Goal: Subscribe to service/newsletter

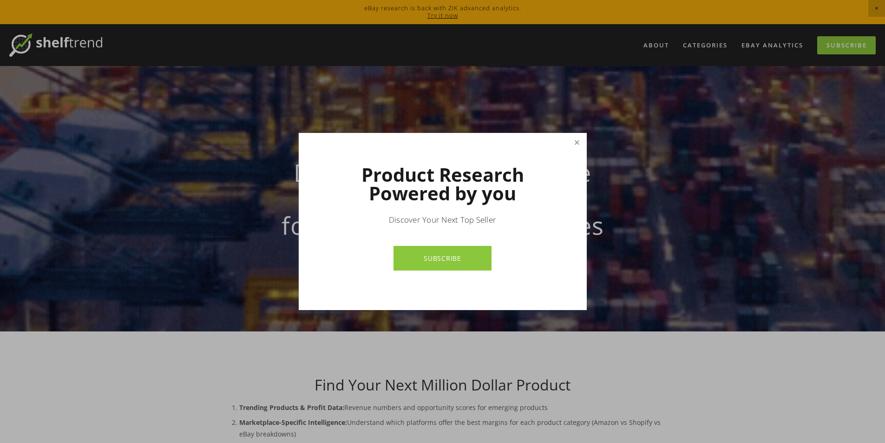
click at [579, 139] on link "Close" at bounding box center [576, 142] width 16 height 16
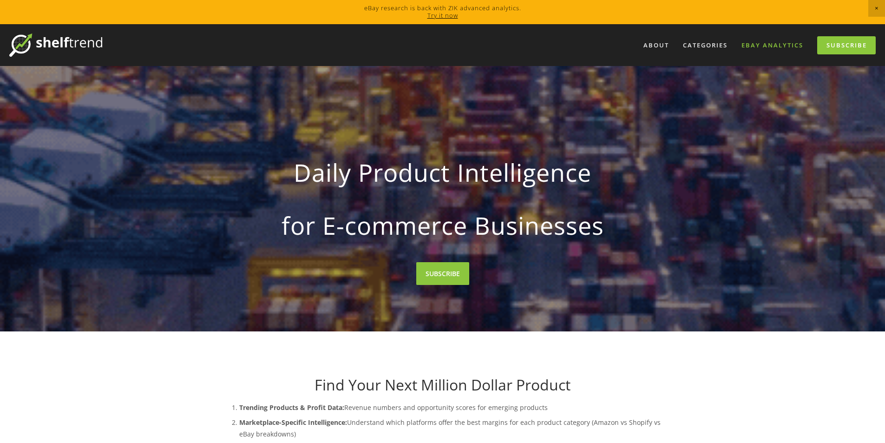
click at [767, 45] on link "eBay Analytics" at bounding box center [772, 45] width 74 height 15
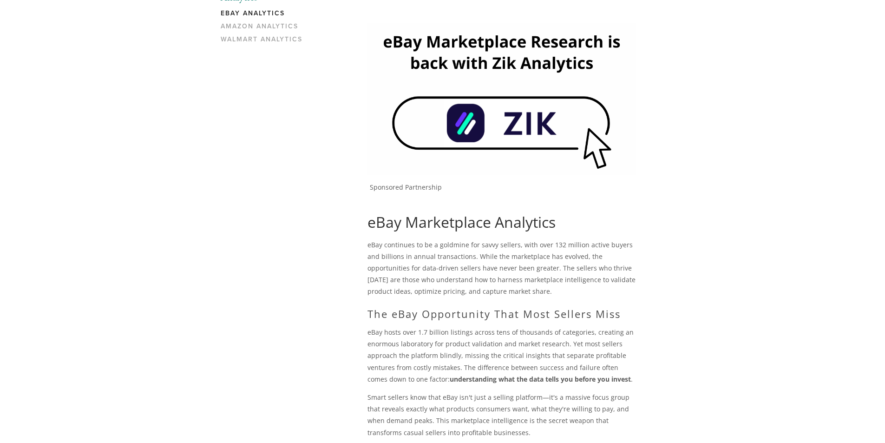
scroll to position [279, 0]
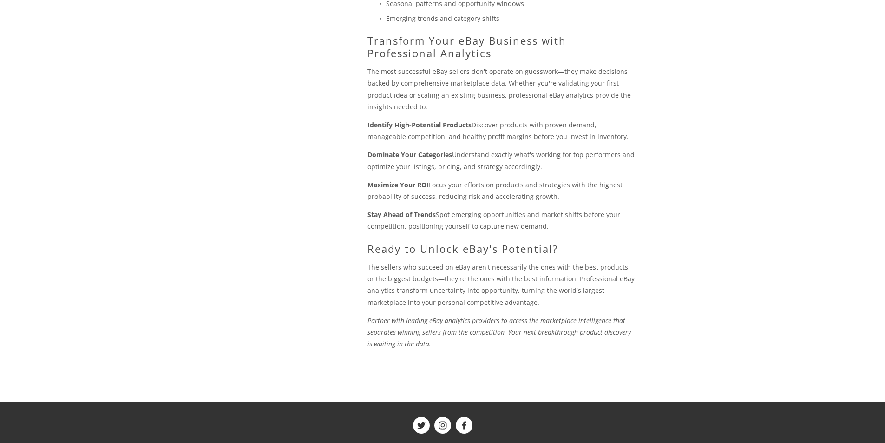
drag, startPoint x: 306, startPoint y: 274, endPoint x: 349, endPoint y: 89, distance: 190.2
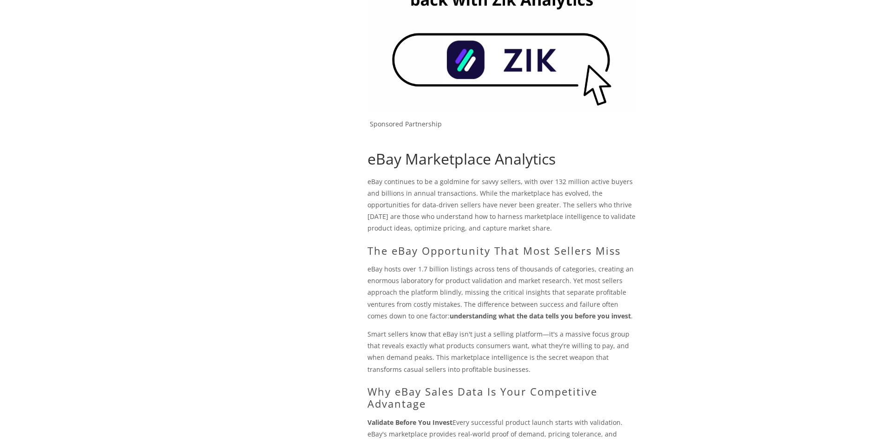
scroll to position [0, 0]
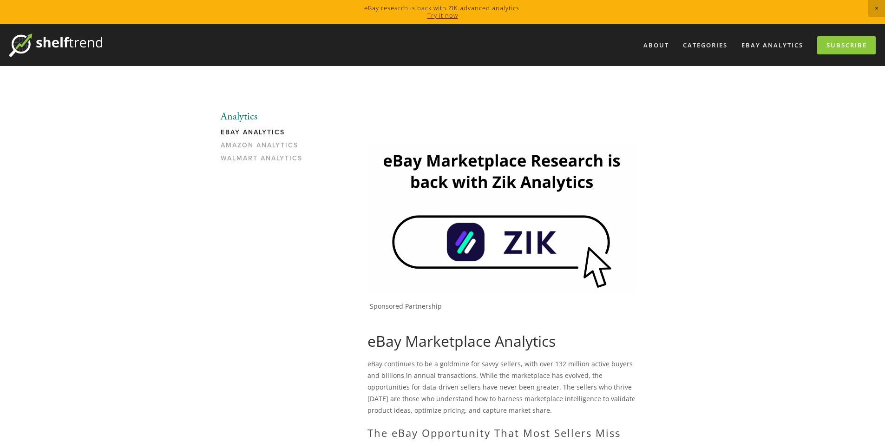
click at [256, 129] on link "eBay Analytics" at bounding box center [265, 134] width 89 height 13
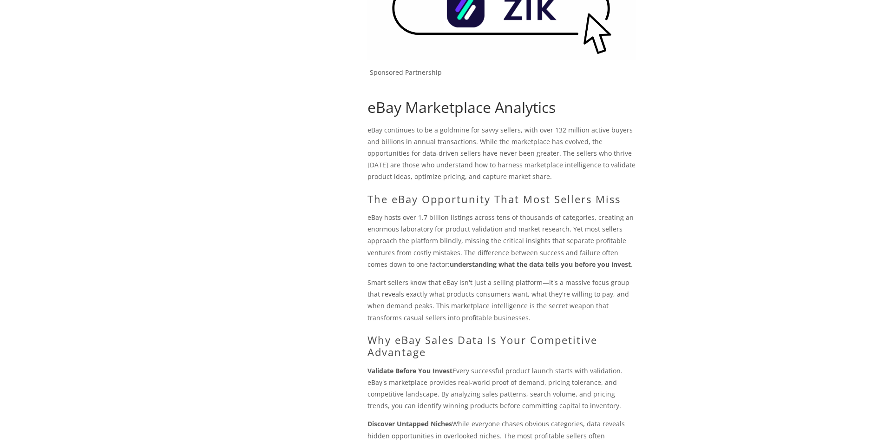
scroll to position [1028, 0]
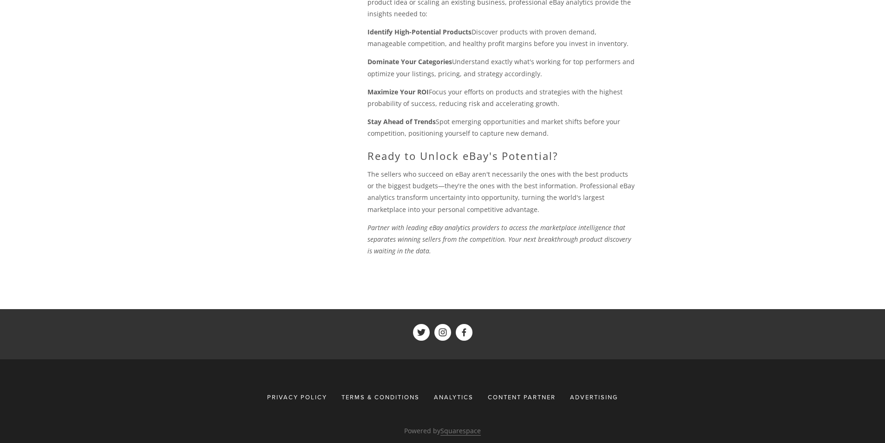
drag, startPoint x: 733, startPoint y: 247, endPoint x: 809, endPoint y: 21, distance: 238.0
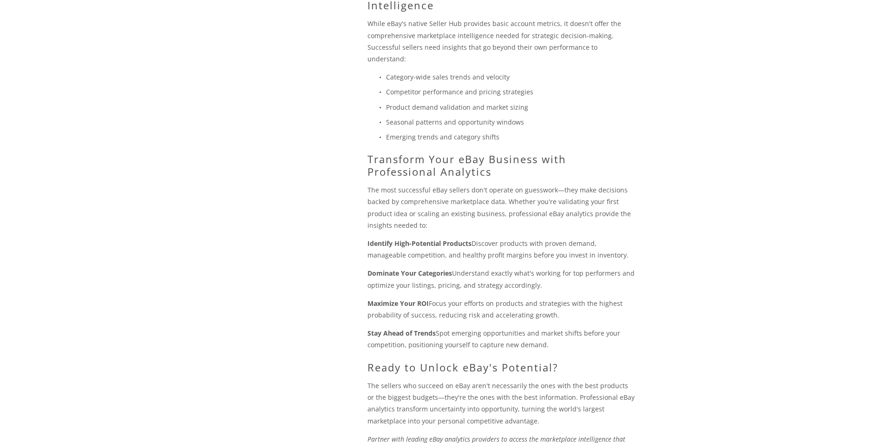
scroll to position [0, 0]
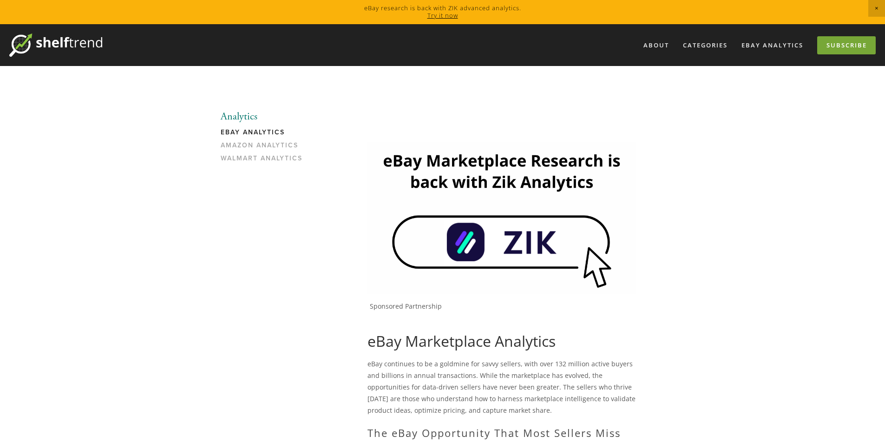
click at [827, 44] on link "Subscribe" at bounding box center [846, 45] width 59 height 18
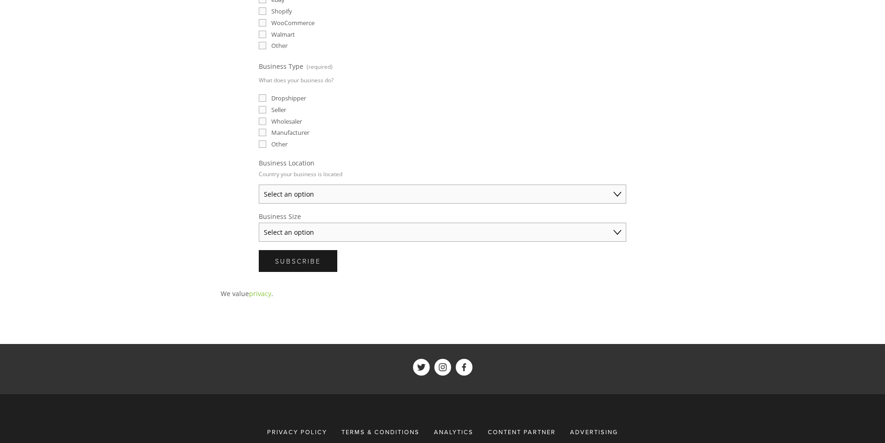
scroll to position [371, 0]
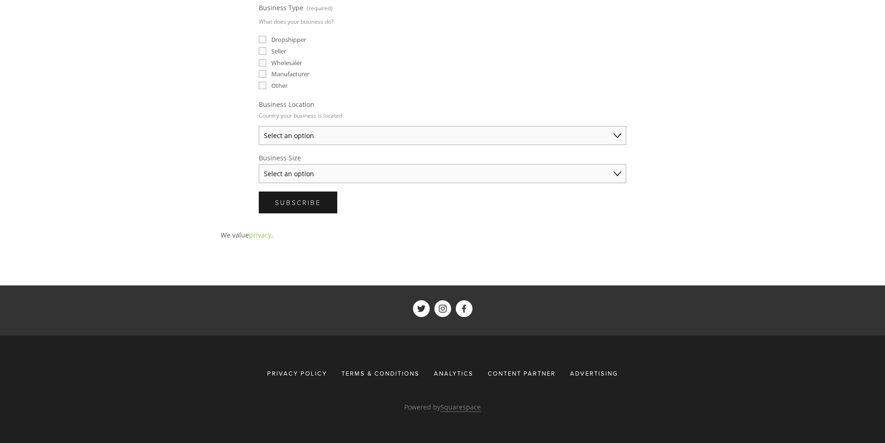
click at [353, 173] on select "Select an option Solo Merchant (under $50K annual sales) Small Business ($50K -…" at bounding box center [442, 173] width 367 height 19
click at [364, 135] on select "Select an option Australia United States United Kingdom China Japan Germany Can…" at bounding box center [442, 135] width 367 height 19
select select "United States"
click at [259, 126] on select "Select an option Australia United States United Kingdom China Japan Germany Can…" at bounding box center [442, 135] width 367 height 19
click at [354, 175] on select "Select an option Solo Merchant (under $50K annual sales) Small Business ($50K -…" at bounding box center [442, 173] width 367 height 19
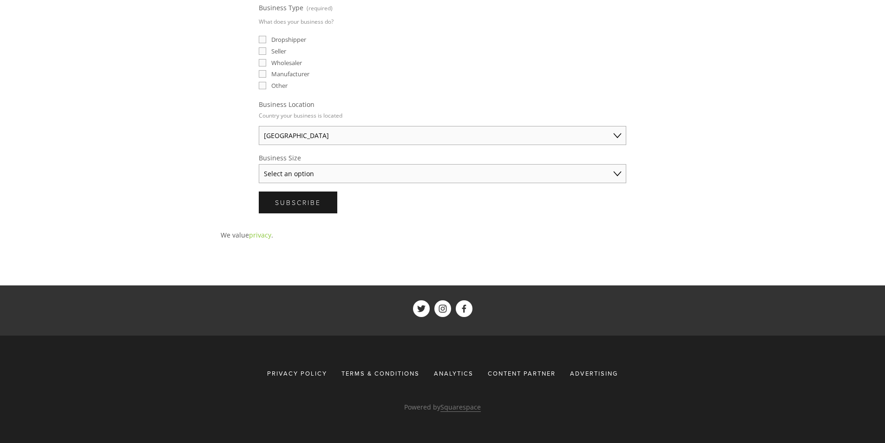
select select "Solo Merchant (under $50K annual sales)"
click at [259, 164] on select "Select an option Solo Merchant (under $50K annual sales) Small Business ($50K -…" at bounding box center [442, 173] width 367 height 19
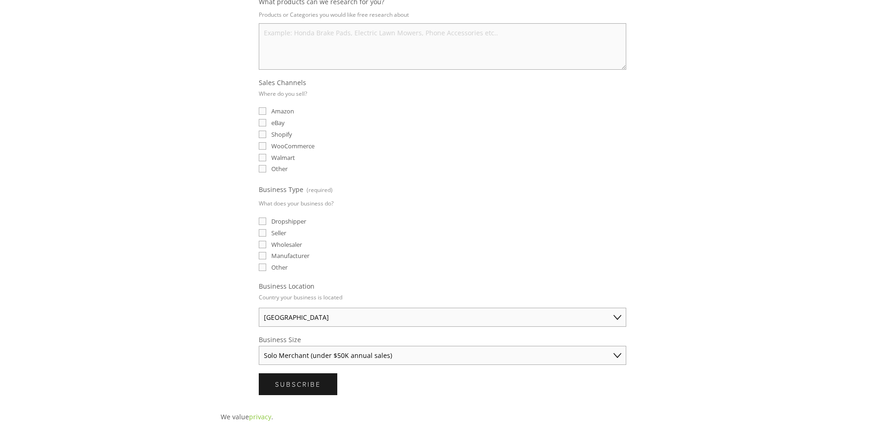
scroll to position [186, 0]
click at [257, 224] on div "Email (required) What products can we research for you? Products or Categories …" at bounding box center [442, 179] width 383 height 456
click at [262, 225] on input "Dropshipper" at bounding box center [262, 224] width 7 height 7
checkbox input "true"
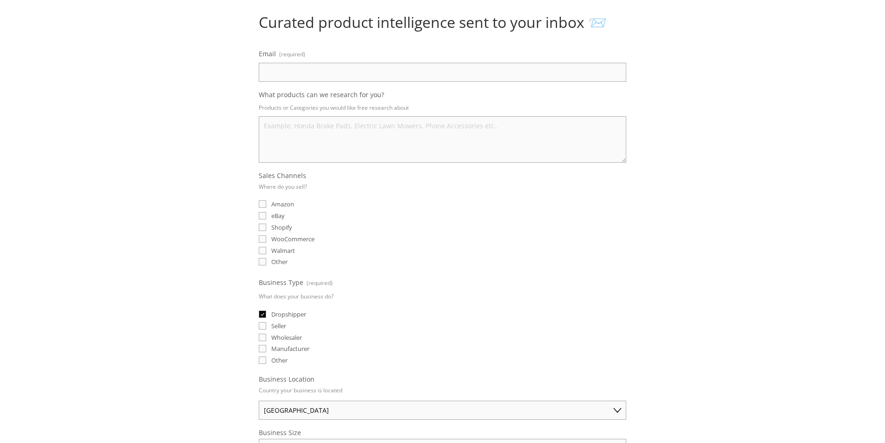
scroll to position [93, 0]
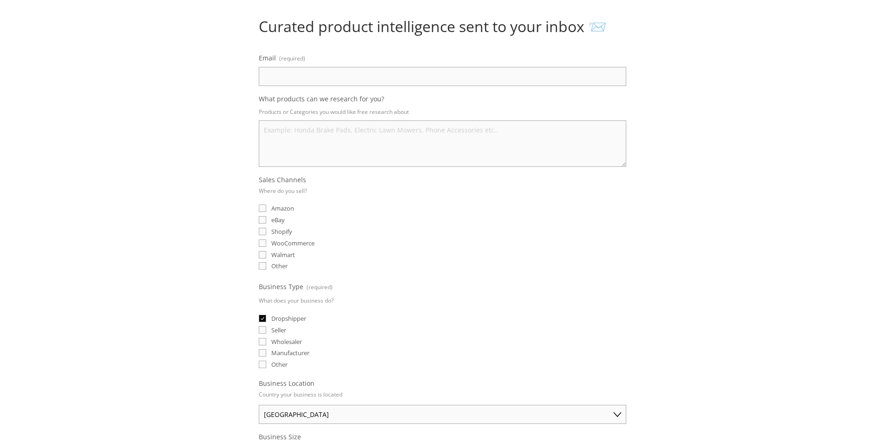
click at [265, 219] on input "eBay" at bounding box center [262, 219] width 7 height 7
checkbox input "true"
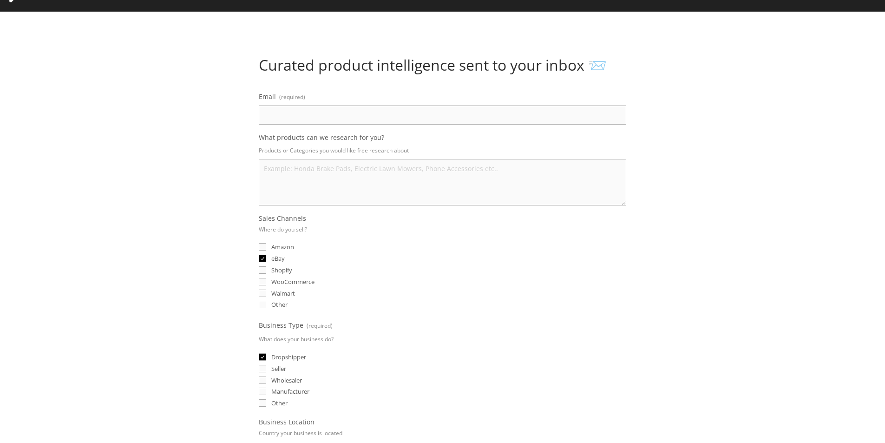
scroll to position [0, 0]
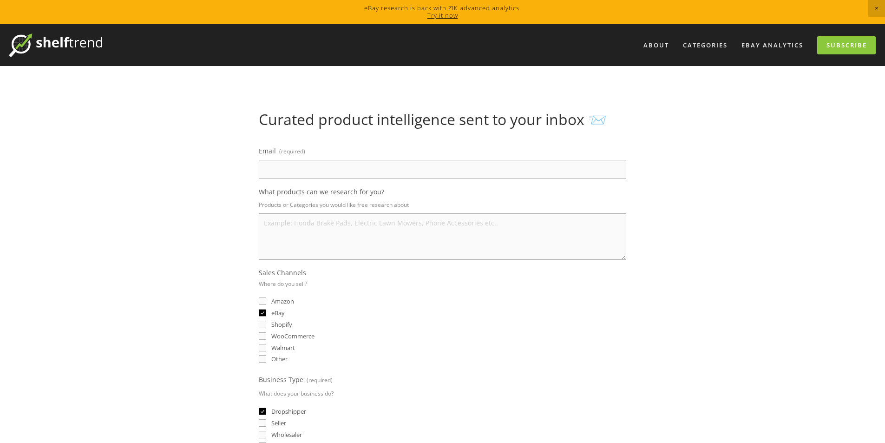
click at [289, 194] on span "What products can we research for you?" at bounding box center [321, 191] width 125 height 9
click at [289, 213] on textarea "What products can we research for you?" at bounding box center [442, 236] width 367 height 46
click at [299, 176] on input "Email (required)" at bounding box center [442, 169] width 367 height 19
type input "abmirza765@gmail.com"
click at [154, 179] on div "About Categories Auto Parts Electronics Fashion Home & Garden" at bounding box center [442, 419] width 885 height 790
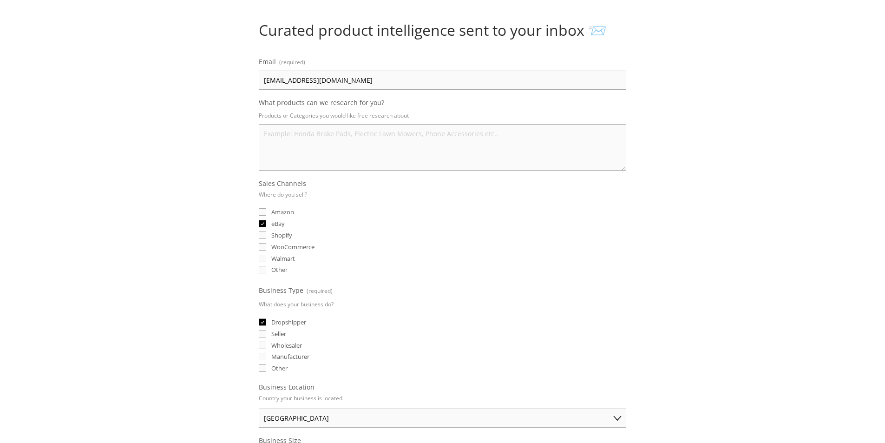
scroll to position [93, 0]
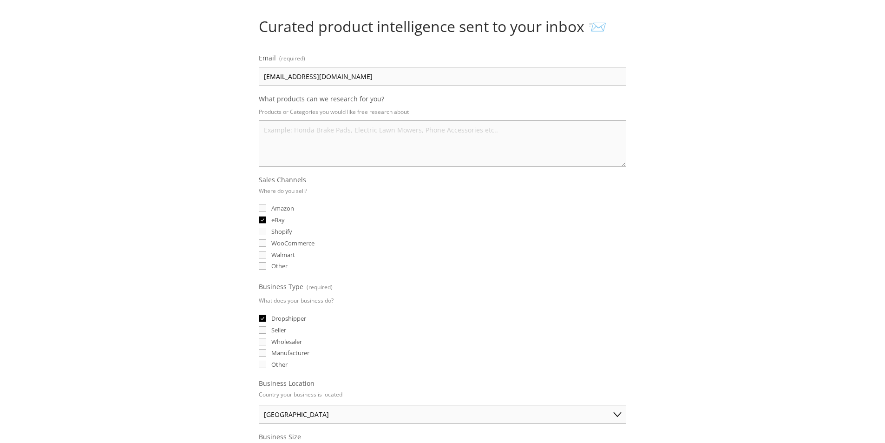
click at [336, 133] on textarea "What products can we research for you?" at bounding box center [442, 143] width 367 height 46
type textarea "all kind of products"
click at [124, 172] on div "About Categories Auto Parts Electronics Fashion Home & Garden" at bounding box center [442, 326] width 885 height 790
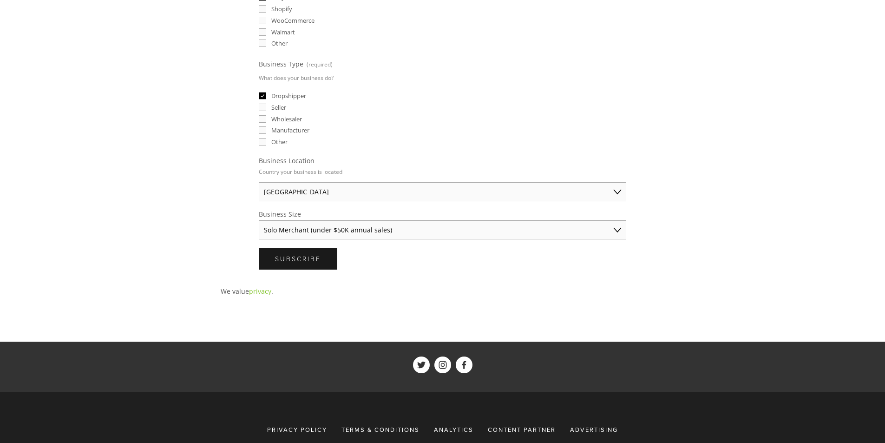
scroll to position [371, 0]
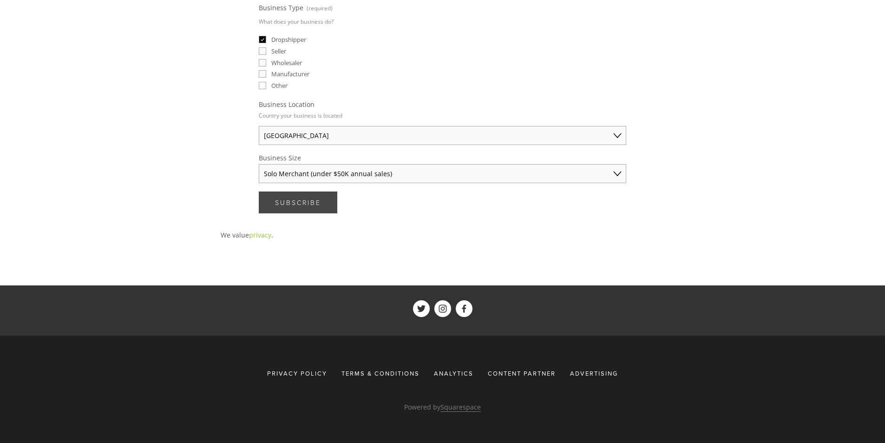
click at [313, 213] on button "Subscribe Subscribe" at bounding box center [298, 202] width 78 height 22
